Goal: Transaction & Acquisition: Subscribe to service/newsletter

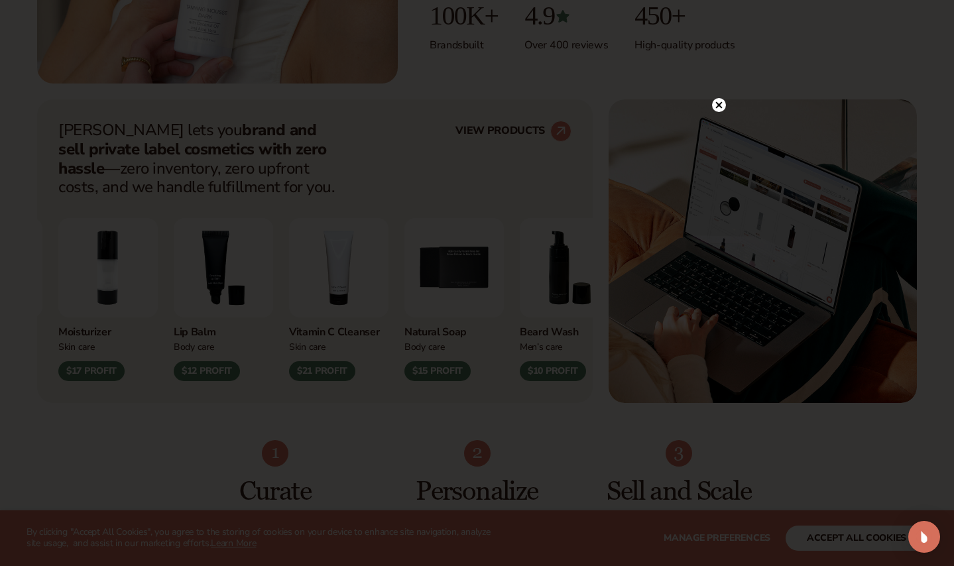
scroll to position [453, 0]
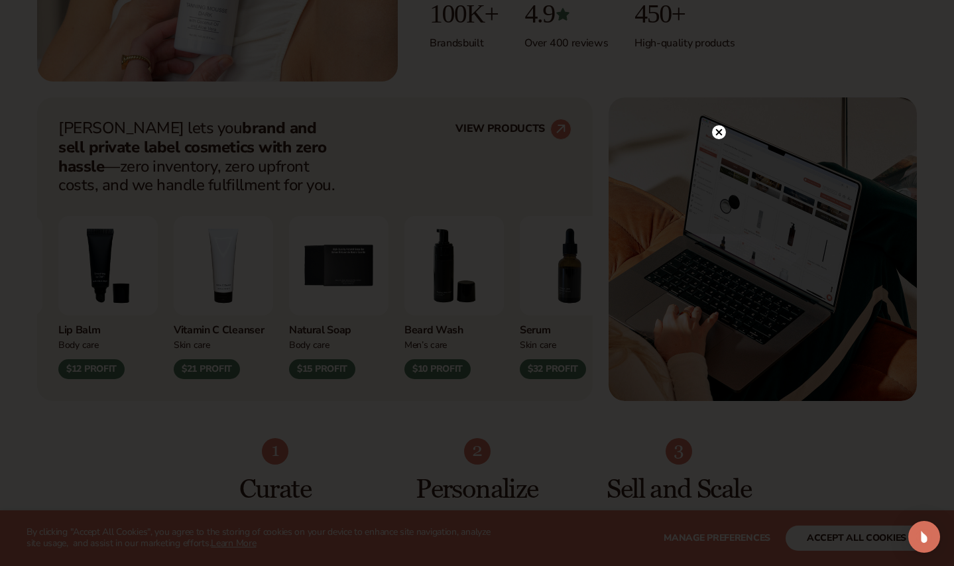
click at [718, 133] on icon at bounding box center [718, 132] width 7 height 7
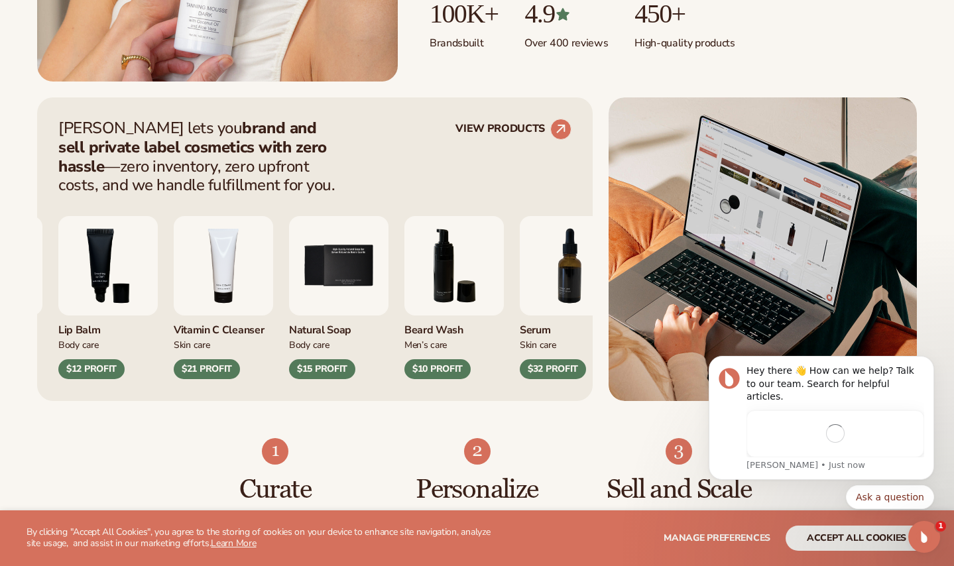
scroll to position [0, 0]
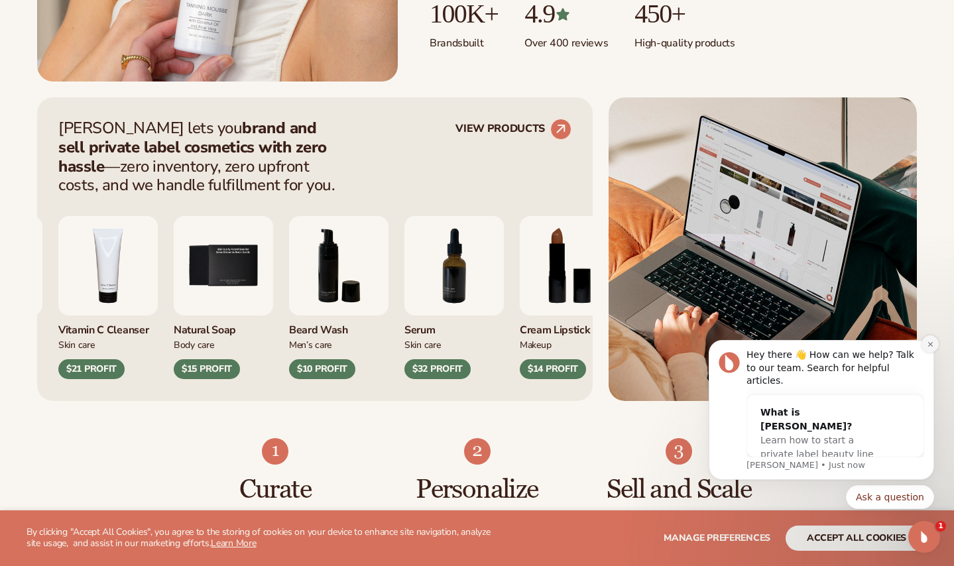
click at [931, 348] on icon "Dismiss notification" at bounding box center [930, 344] width 7 height 7
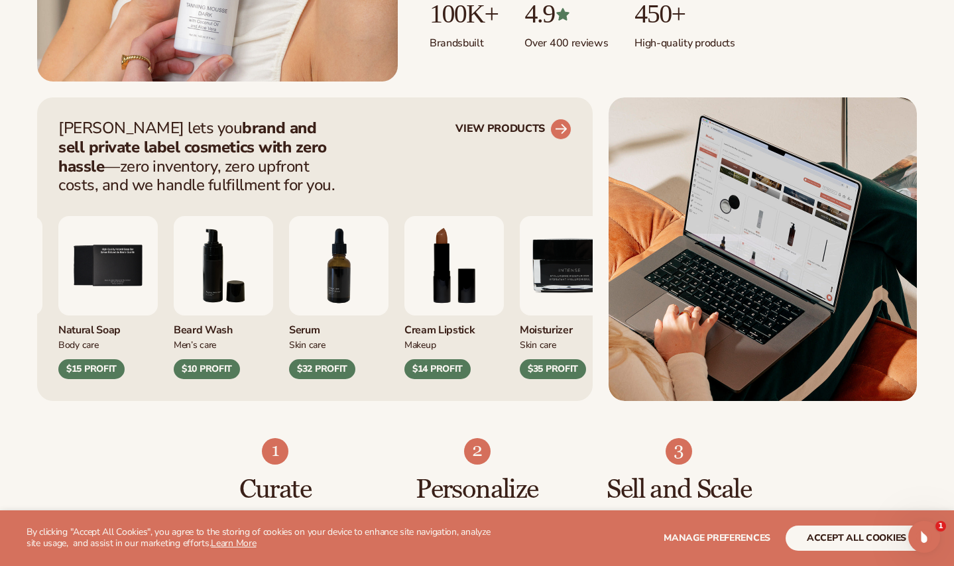
click at [555, 123] on circle at bounding box center [560, 129] width 29 height 29
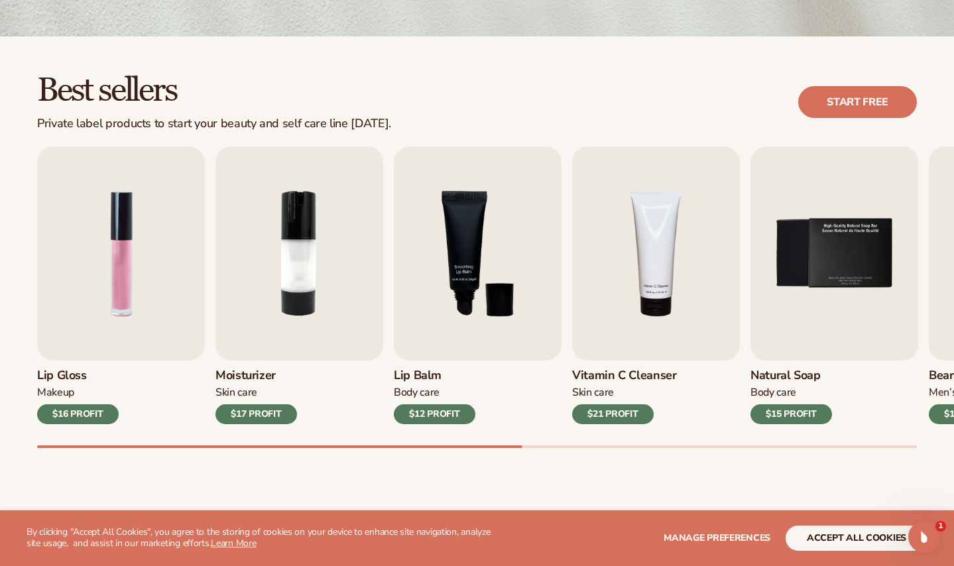
scroll to position [322, 0]
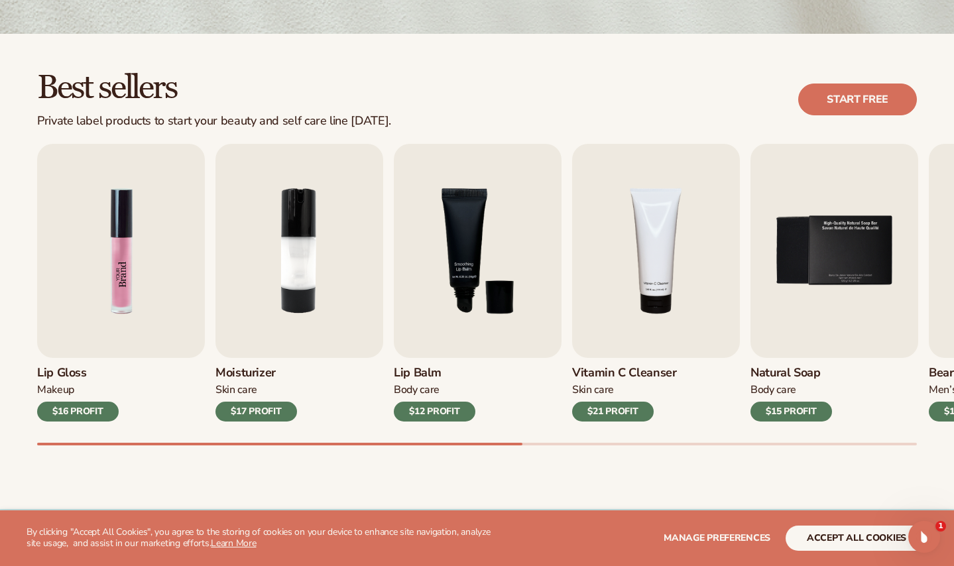
click at [162, 215] on img "1 / 9" at bounding box center [121, 251] width 168 height 214
click at [133, 270] on img "1 / 9" at bounding box center [121, 251] width 168 height 214
click at [299, 282] on img "2 / 9" at bounding box center [299, 251] width 168 height 214
click at [857, 540] on button "accept all cookies" at bounding box center [856, 538] width 142 height 25
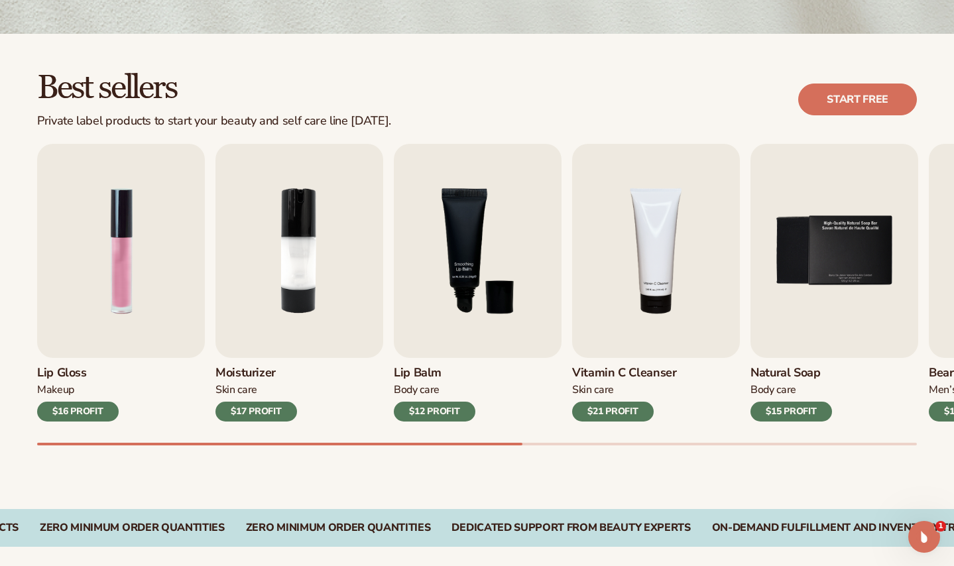
click at [66, 85] on h2 "Best sellers" at bounding box center [214, 88] width 354 height 35
click at [144, 99] on h2 "Best sellers" at bounding box center [214, 88] width 354 height 35
click at [143, 119] on div "Private label products to start your beauty and self care line today." at bounding box center [214, 121] width 354 height 15
click at [857, 104] on link "Start free" at bounding box center [857, 100] width 119 height 32
click at [425, 408] on div "$12 PROFIT" at bounding box center [435, 412] width 82 height 20
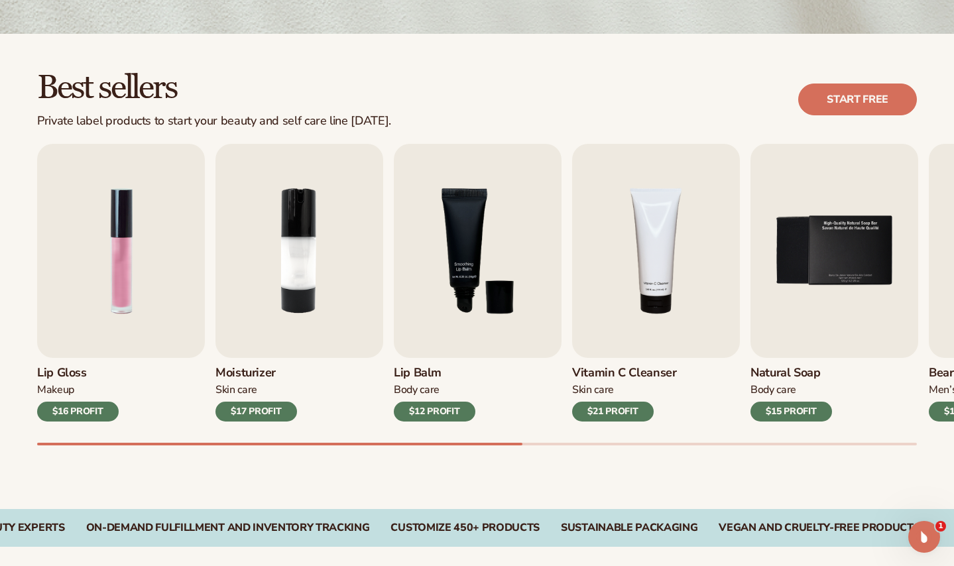
click at [370, 528] on div "On-Demand Fulfillment and Inventory Tracking" at bounding box center [228, 528] width 284 height 13
click at [395, 528] on div "On-Demand Fulfillment and Inventory Tracking" at bounding box center [339, 528] width 284 height 13
click at [555, 529] on div "CUSTOMIZE 450+ PRODUCTS" at bounding box center [576, 528] width 149 height 13
